Goal: Task Accomplishment & Management: Manage account settings

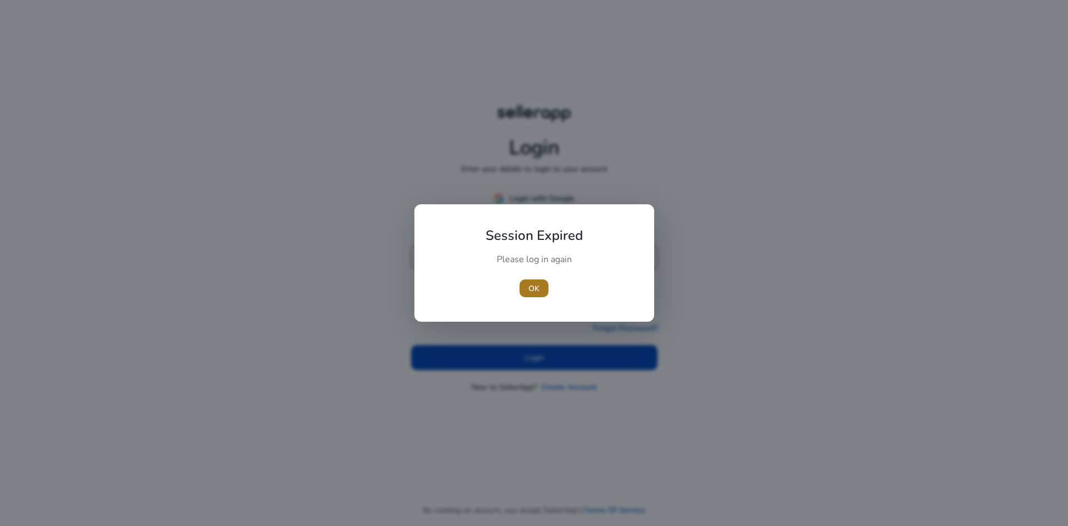
click at [531, 277] on span "button" at bounding box center [534, 288] width 29 height 27
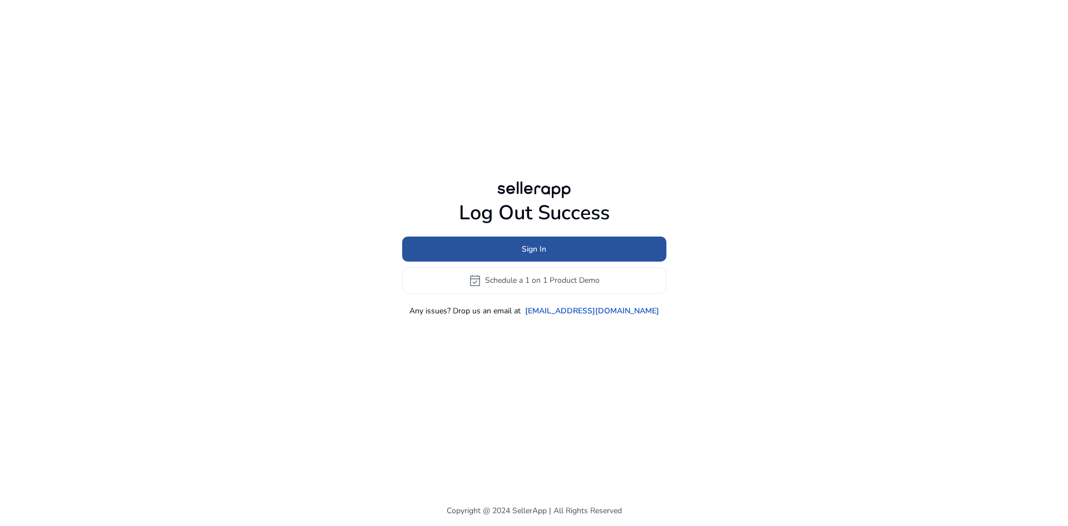
click at [520, 242] on span at bounding box center [534, 248] width 264 height 27
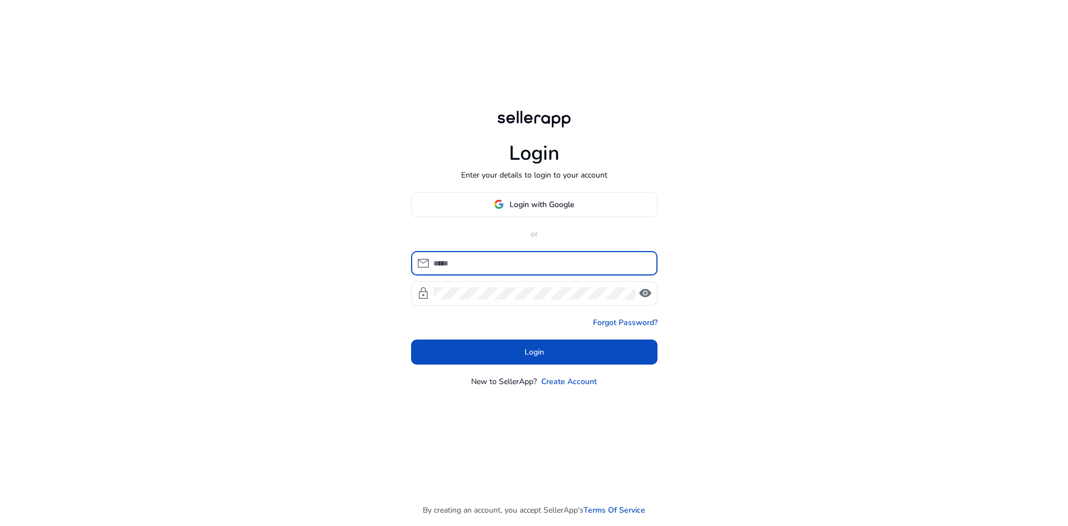
click at [480, 264] on input at bounding box center [540, 263] width 215 height 12
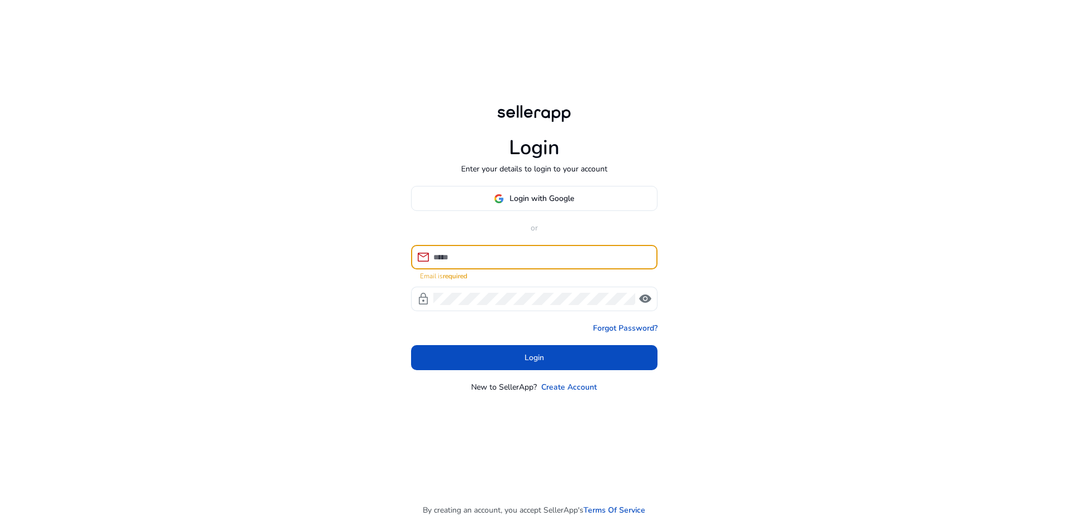
type input "**********"
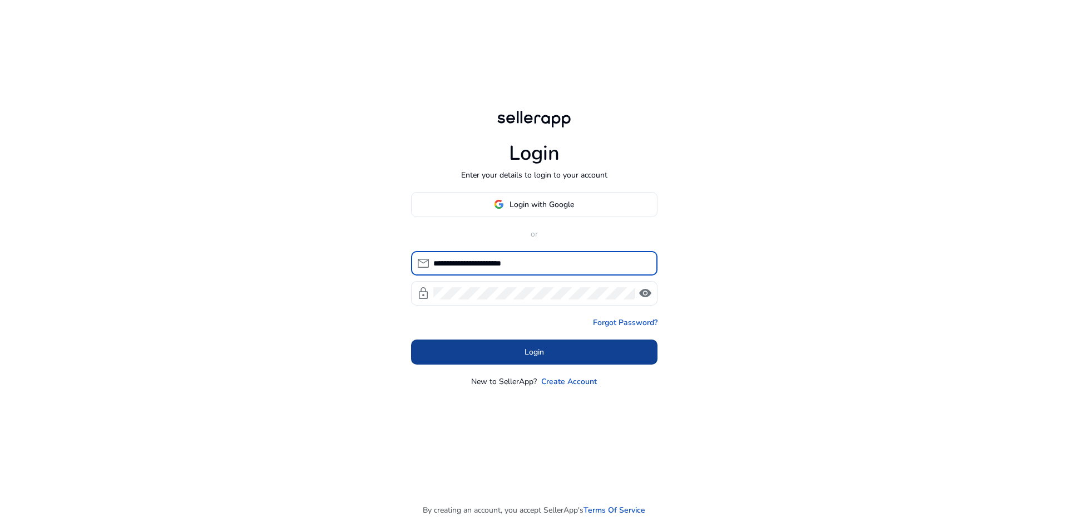
click at [537, 349] on span "Login" at bounding box center [534, 352] width 19 height 12
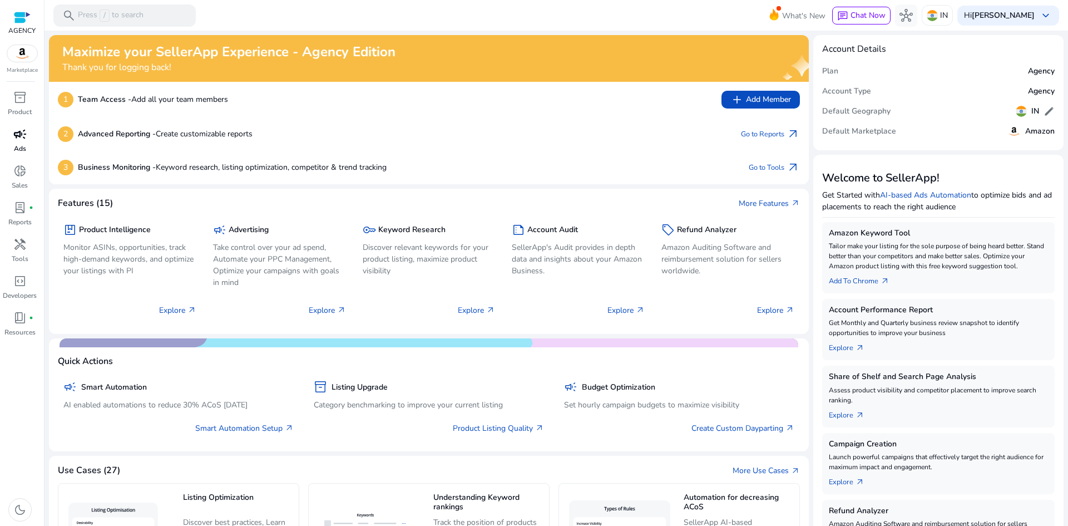
click at [16, 137] on span "campaign" at bounding box center [19, 133] width 13 height 13
